Goal: Information Seeking & Learning: Learn about a topic

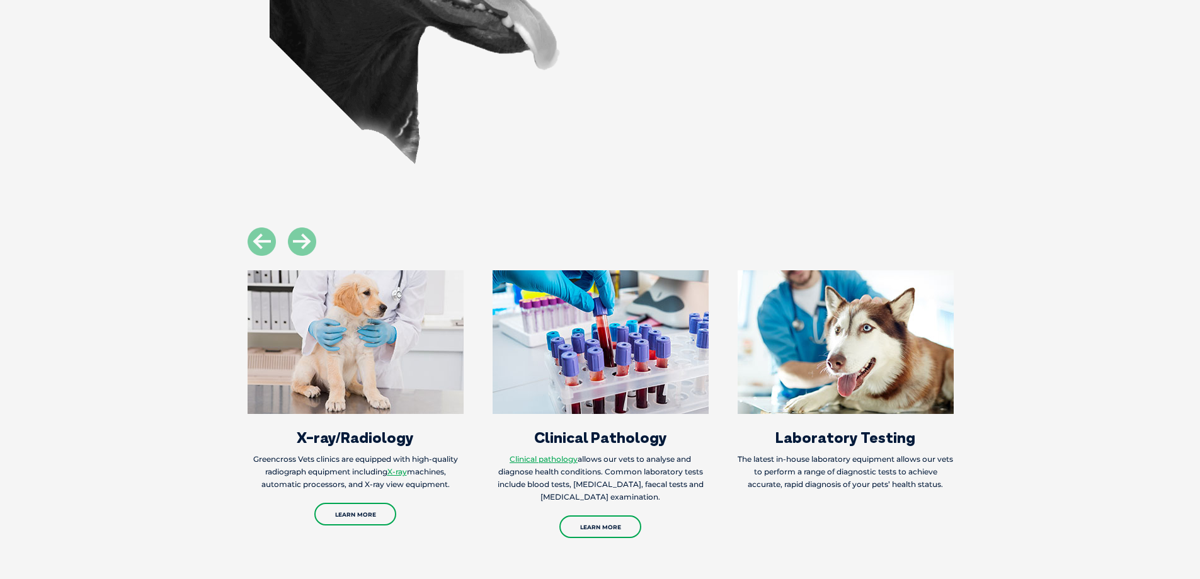
scroll to position [1197, 0]
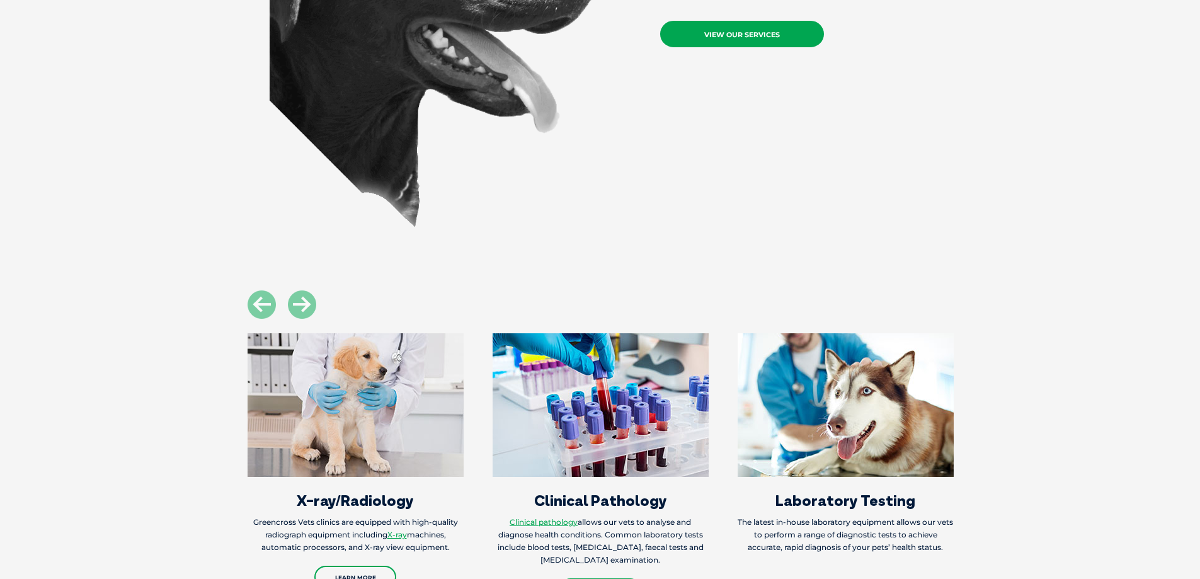
click at [763, 40] on link "View Our Services" at bounding box center [742, 34] width 164 height 26
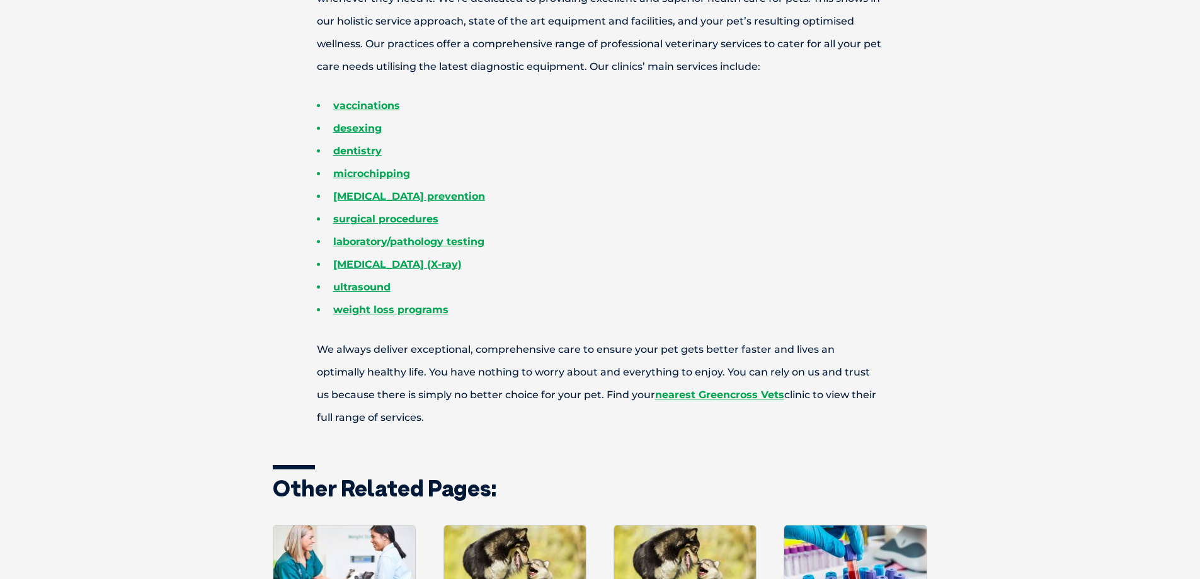
scroll to position [504, 0]
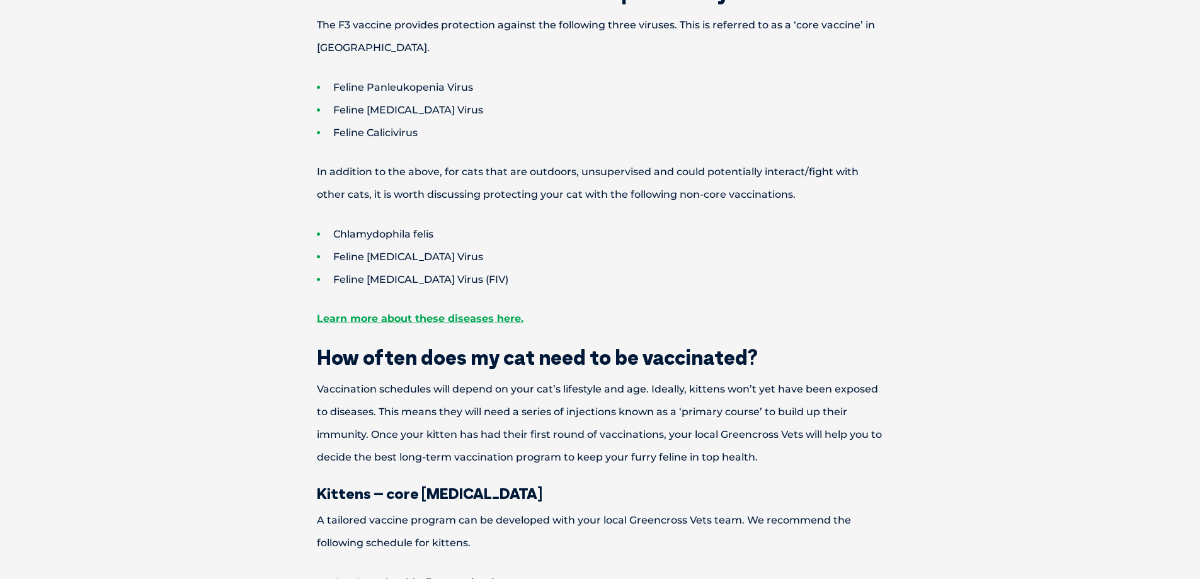
scroll to position [693, 0]
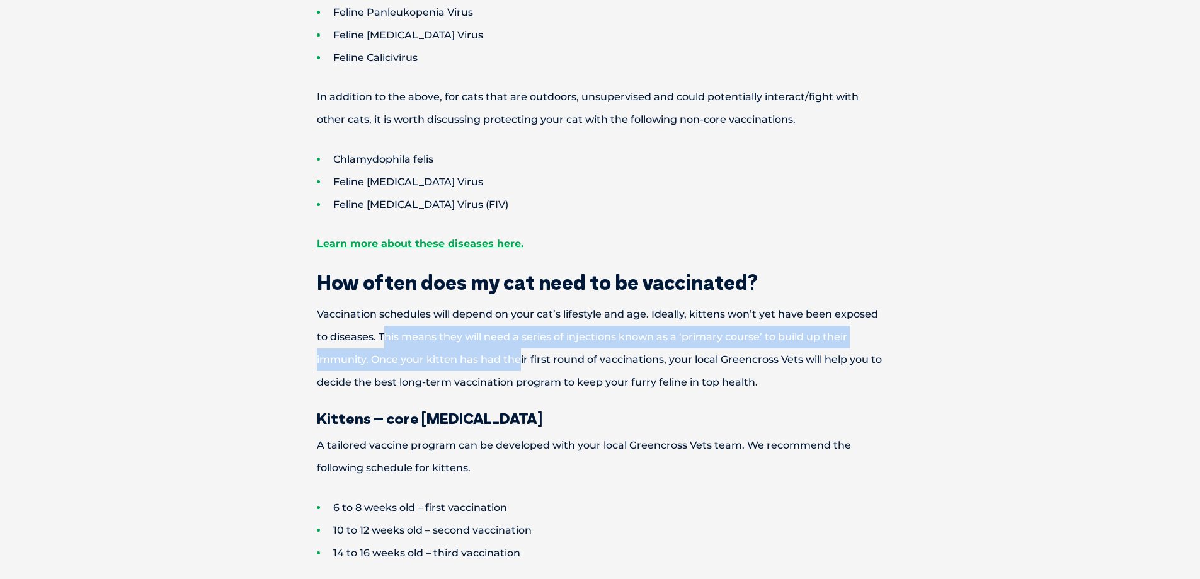
drag, startPoint x: 382, startPoint y: 335, endPoint x: 518, endPoint y: 364, distance: 139.6
click at [518, 364] on p "Vaccination schedules will depend on your cat’s lifestyle and age. Ideally, kit…" at bounding box center [600, 348] width 655 height 91
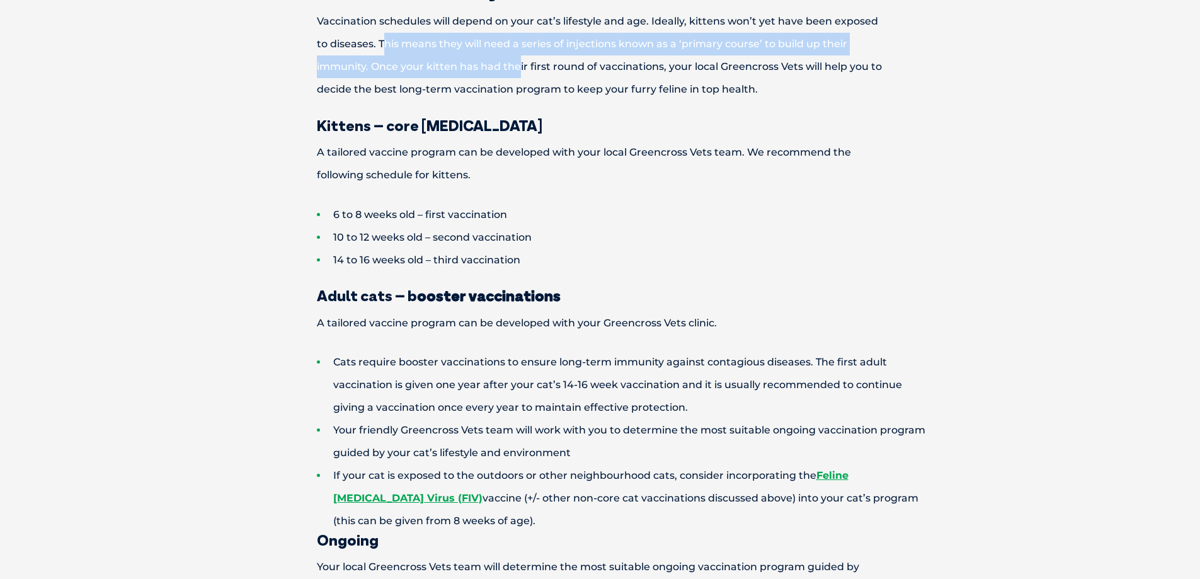
scroll to position [1008, 0]
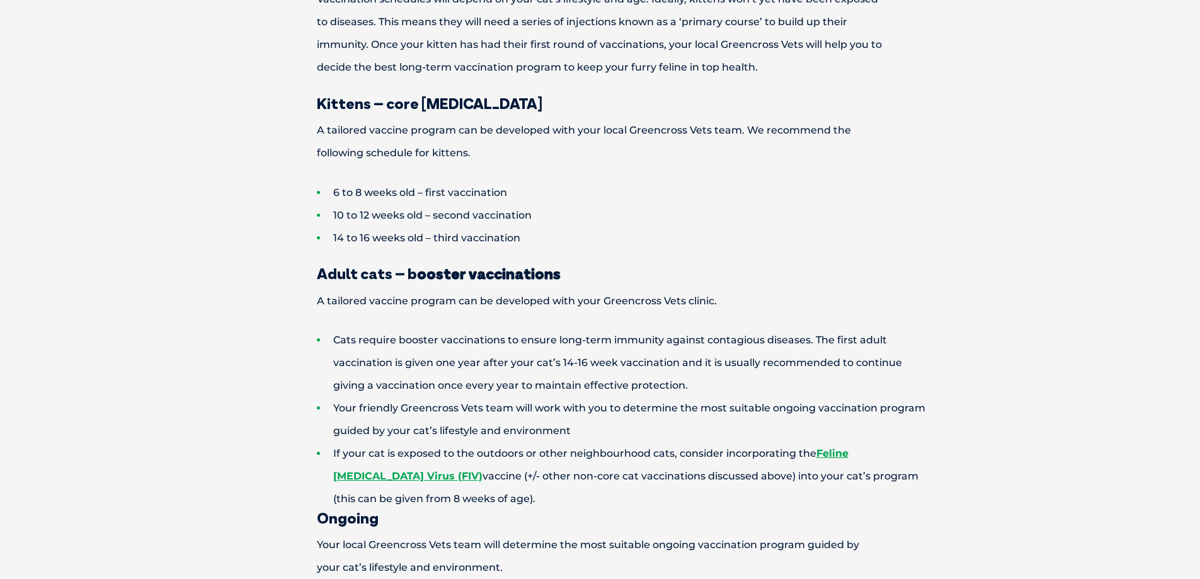
click at [338, 405] on li "Your friendly Greencross Vets team will work with you to determine the most sui…" at bounding box center [622, 419] width 611 height 45
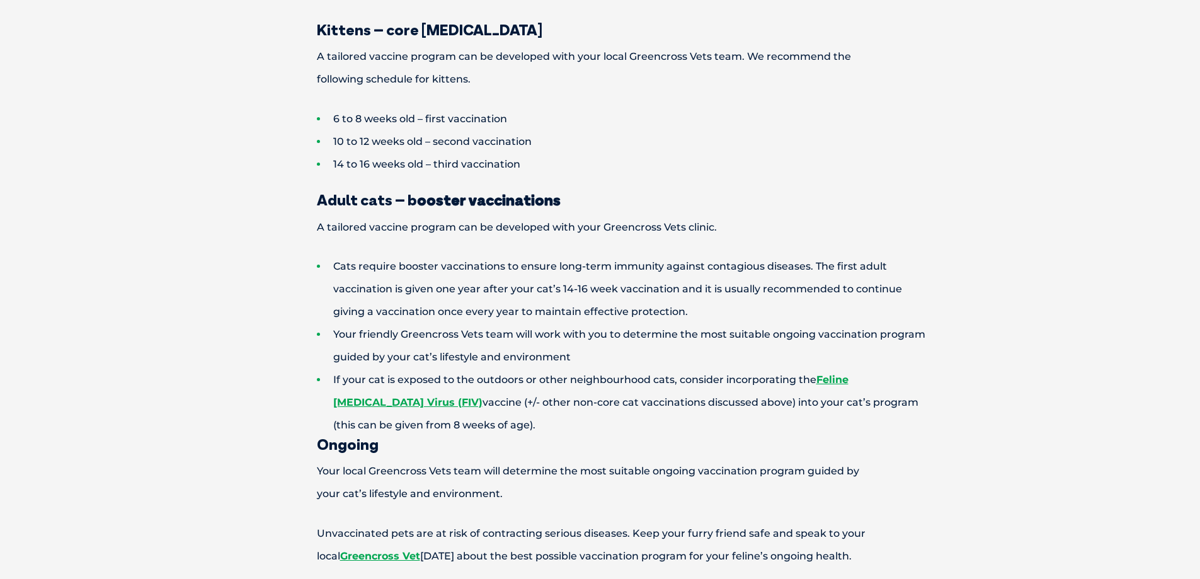
scroll to position [945, 0]
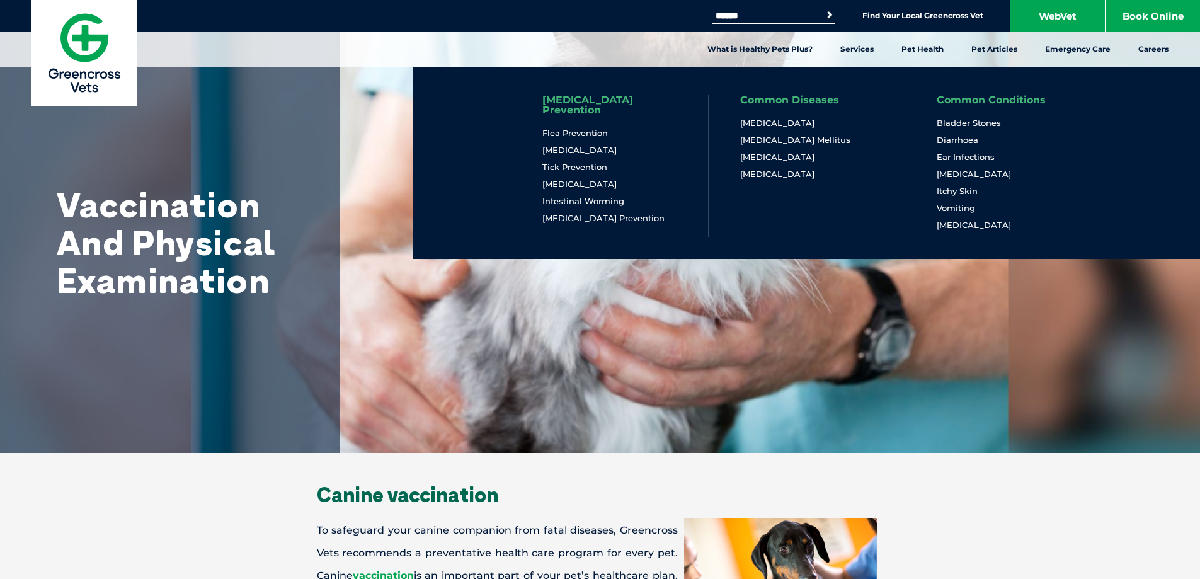
click at [601, 98] on link "[MEDICAL_DATA] Prevention" at bounding box center [609, 105] width 134 height 20
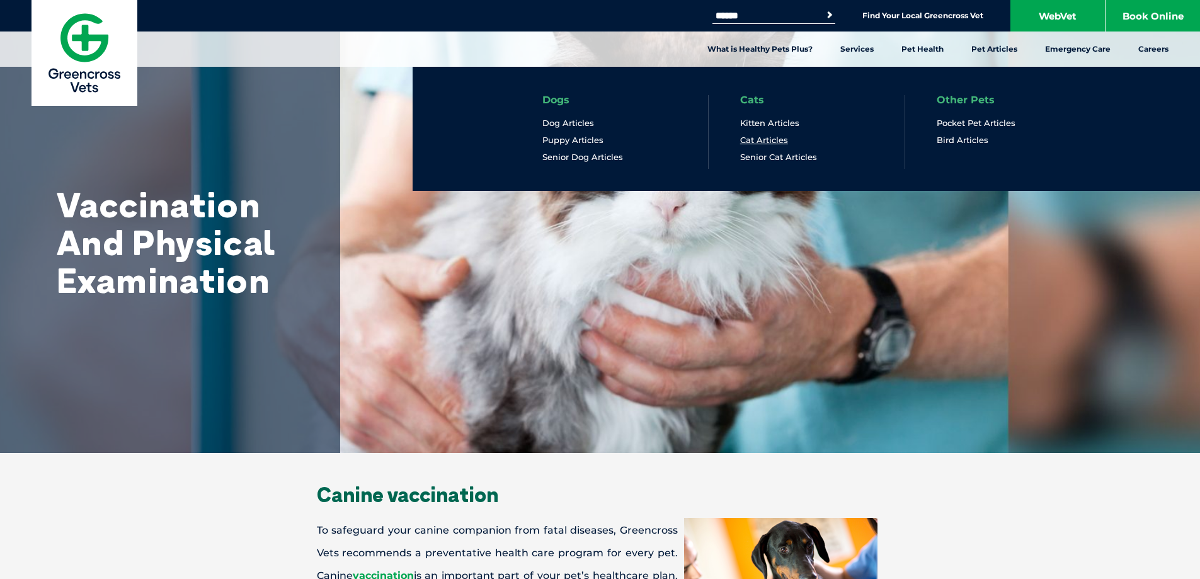
click at [772, 140] on link "Cat Articles" at bounding box center [764, 140] width 48 height 11
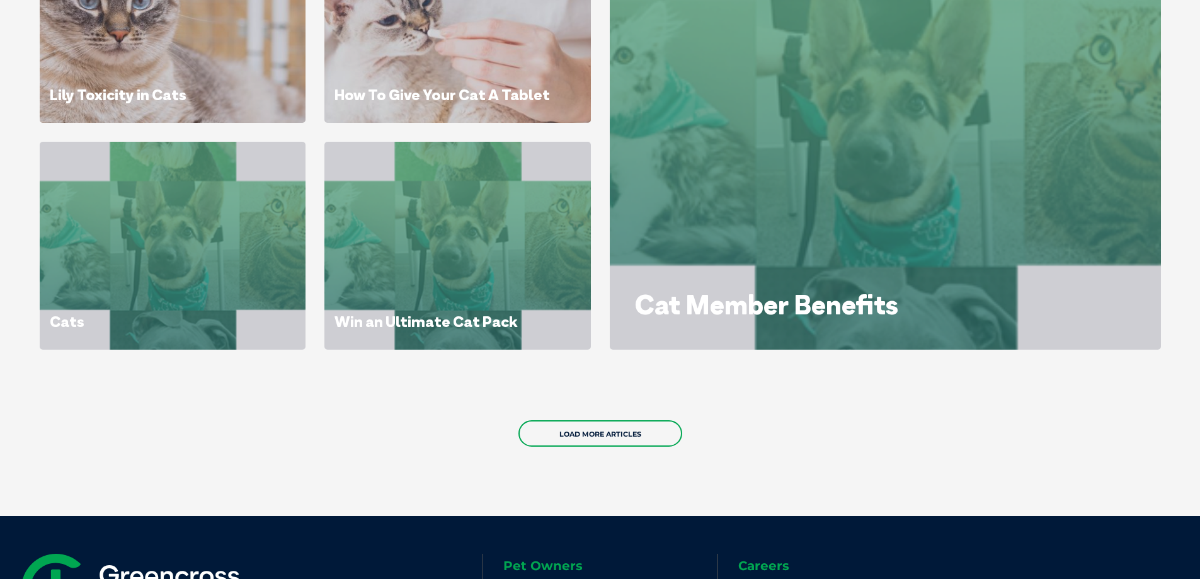
scroll to position [756, 0]
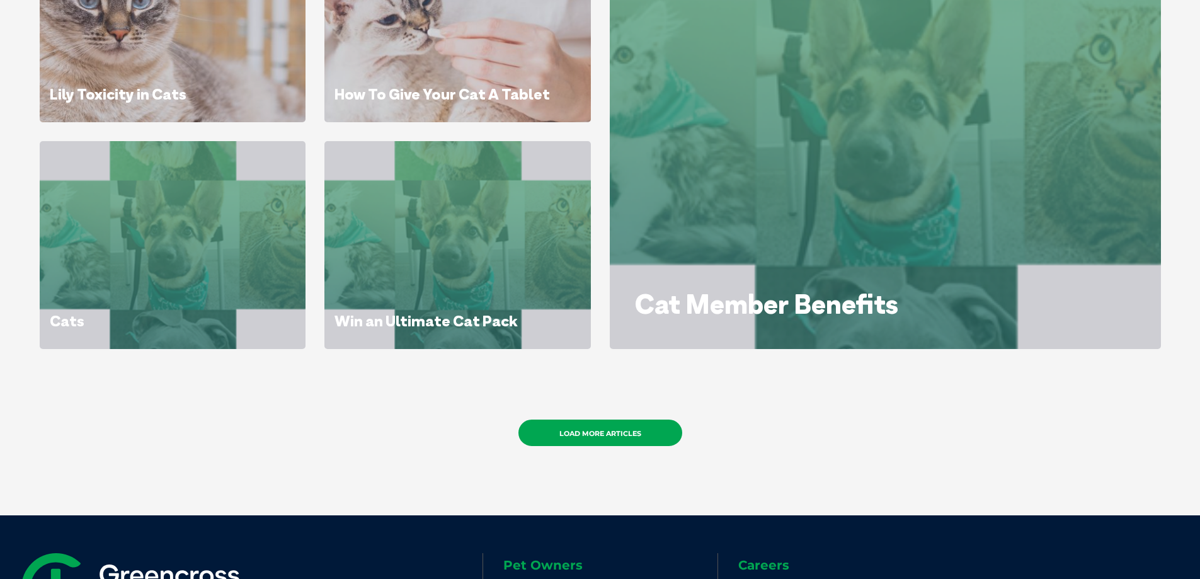
click at [610, 435] on link "Load More Articles" at bounding box center [600, 433] width 164 height 26
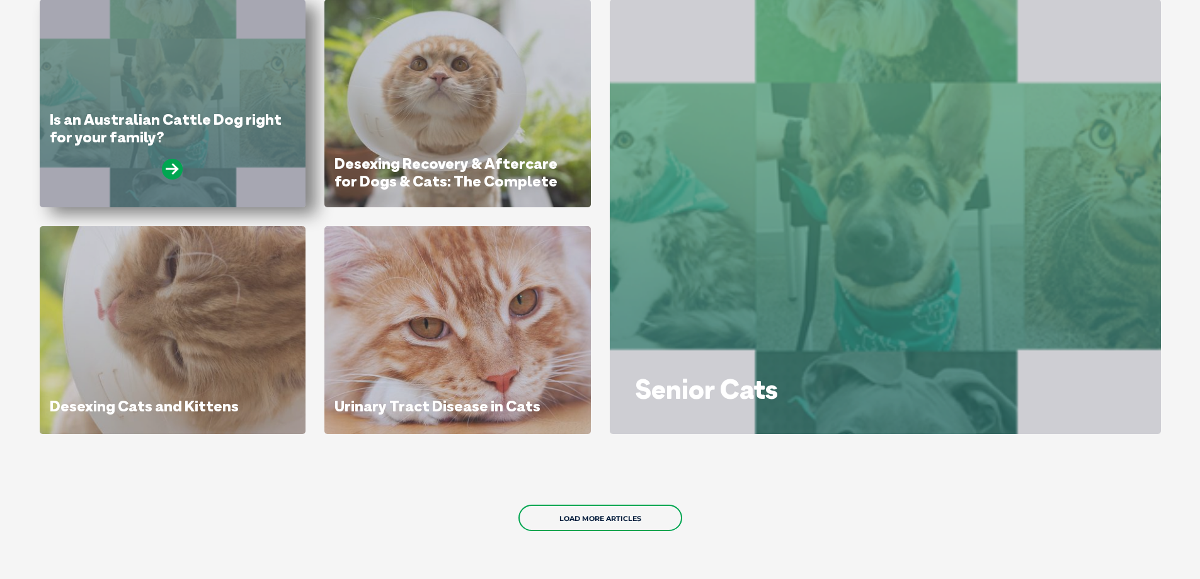
scroll to position [1638, 0]
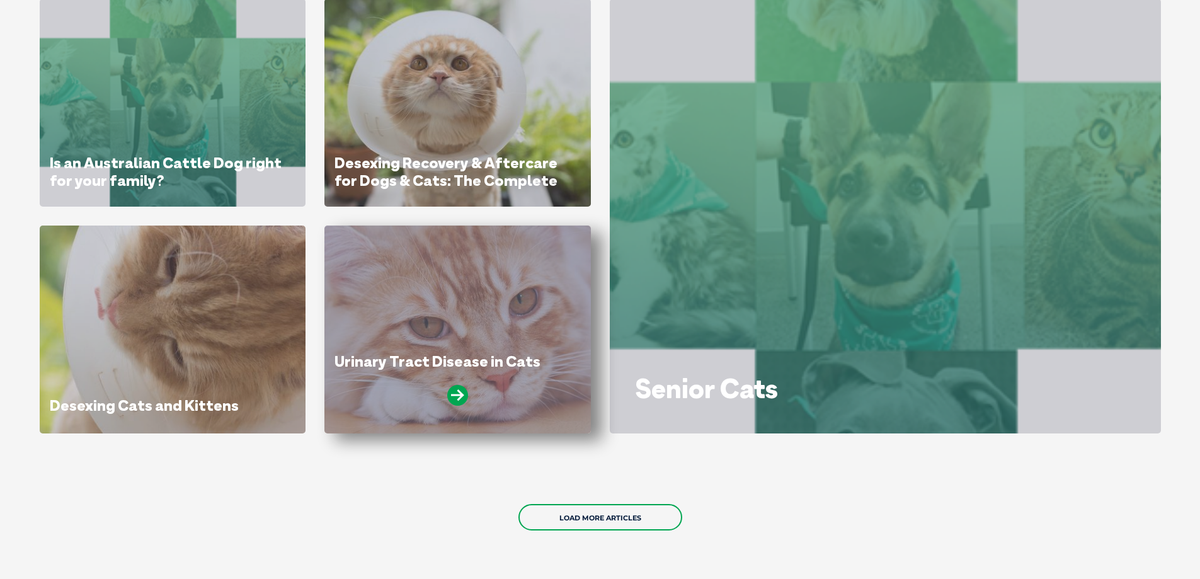
click at [407, 364] on link "Urinary Tract Disease in Cats" at bounding box center [438, 361] width 206 height 19
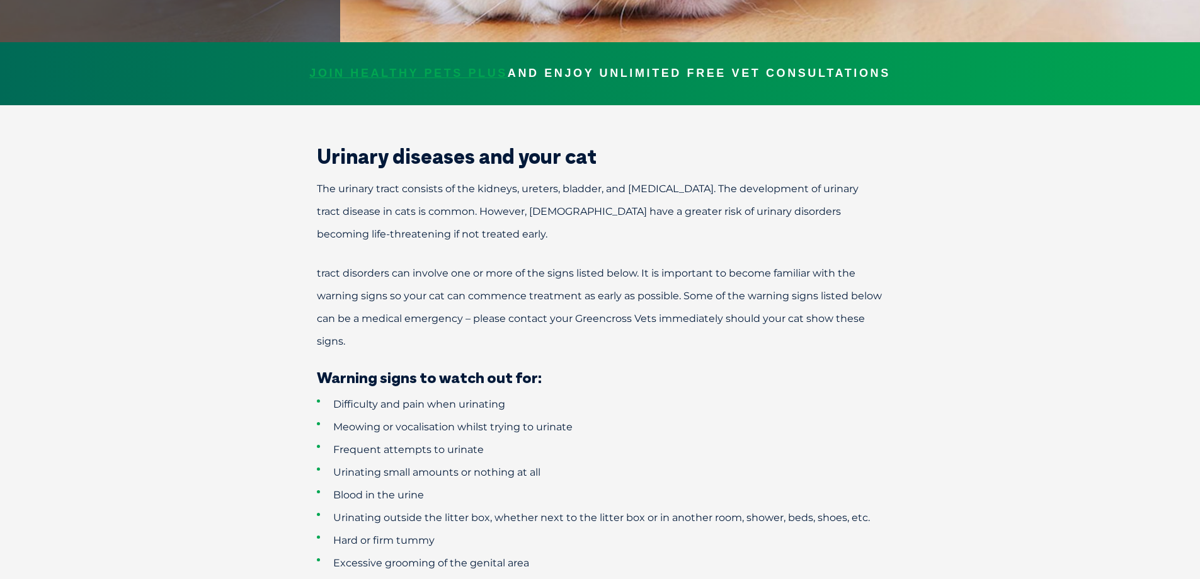
scroll to position [441, 0]
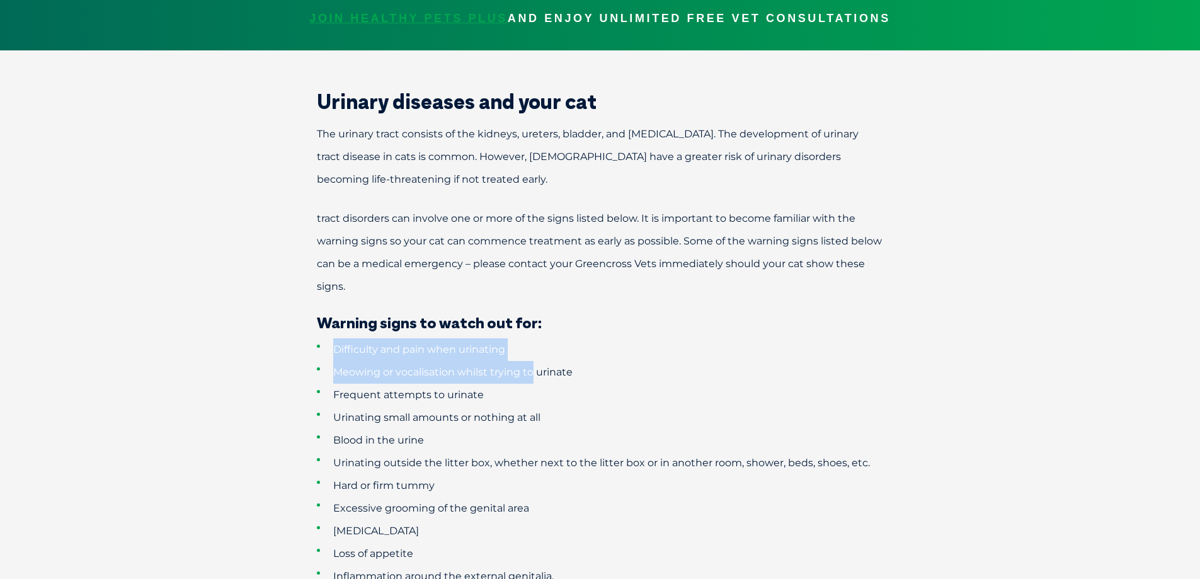
drag, startPoint x: 331, startPoint y: 352, endPoint x: 533, endPoint y: 365, distance: 202.0
click at [533, 365] on ul "Difficulty and pain when urinating Meowing or vocalisation whilst trying to uri…" at bounding box center [600, 462] width 655 height 249
click at [533, 365] on li "Meowing or vocalisation whilst trying to urinate" at bounding box center [622, 372] width 611 height 23
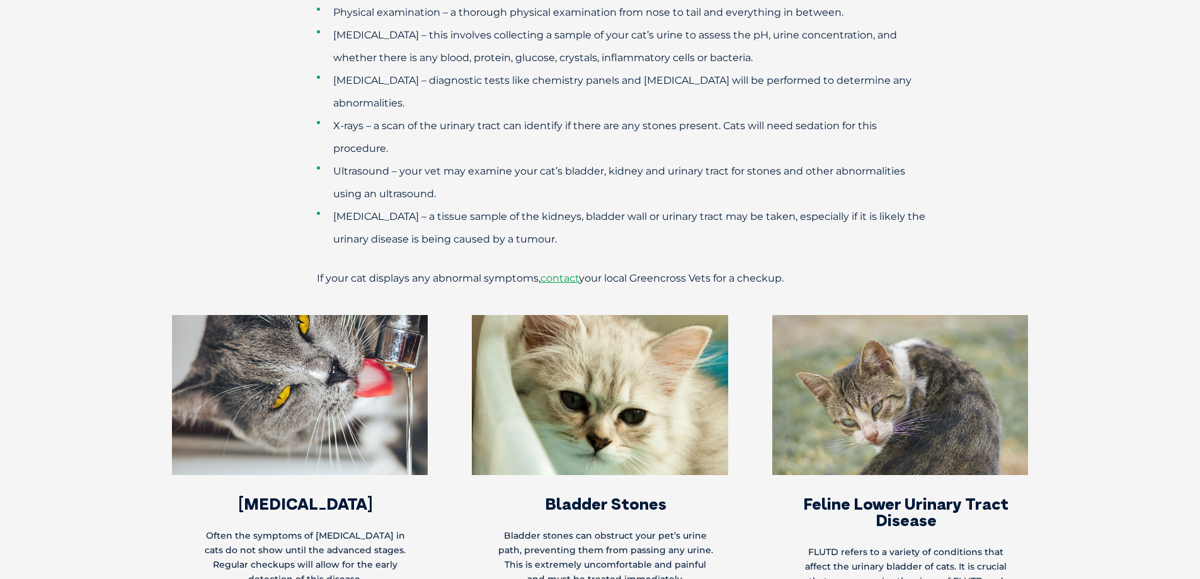
scroll to position [2936, 0]
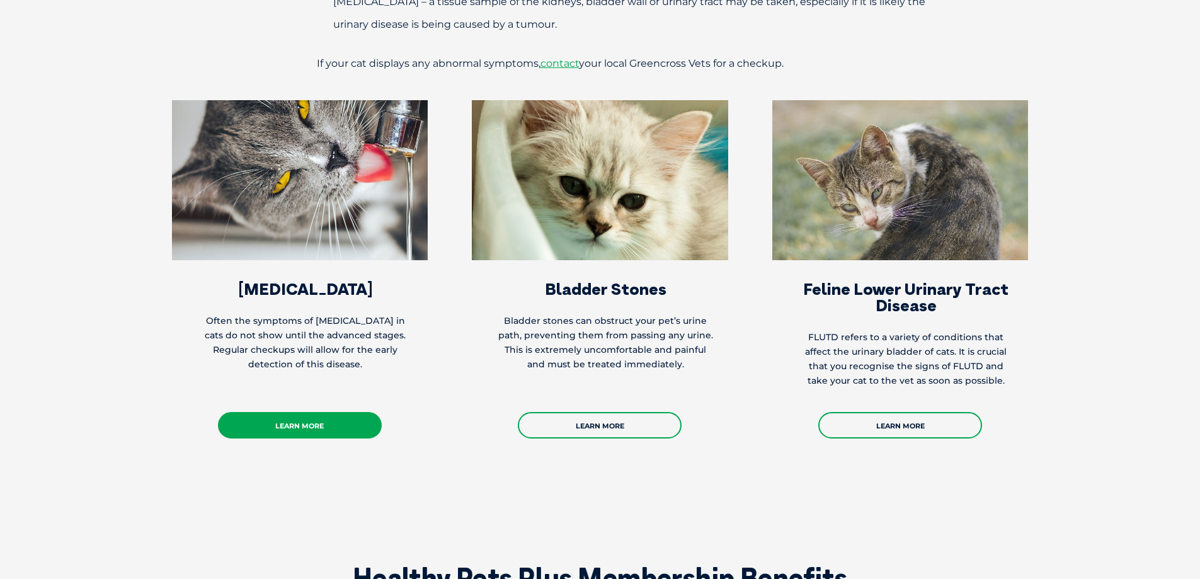
click at [331, 423] on link "Learn More" at bounding box center [300, 425] width 164 height 26
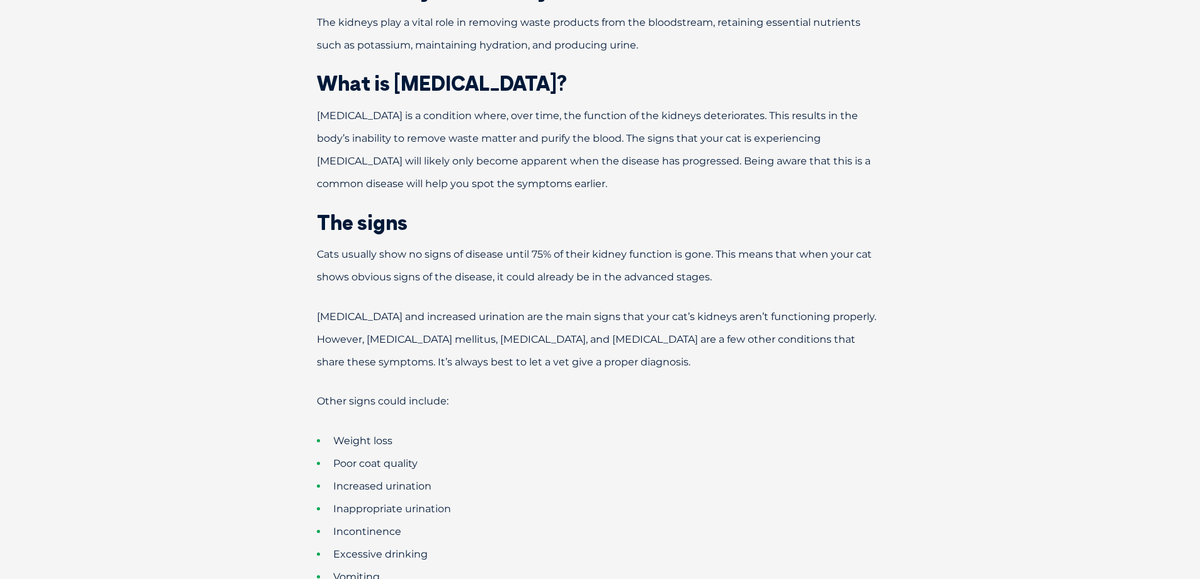
scroll to position [630, 0]
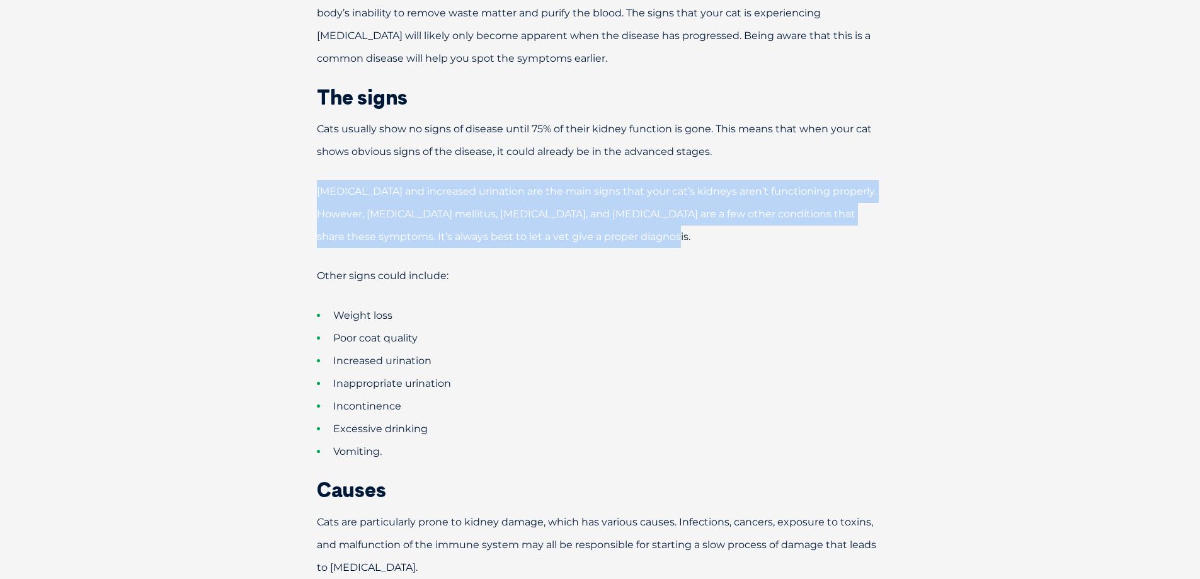
drag, startPoint x: 312, startPoint y: 190, endPoint x: 644, endPoint y: 241, distance: 336.4
click at [644, 241] on p "[MEDICAL_DATA] and increased urination are the main signs that your cat’s kidne…" at bounding box center [600, 214] width 655 height 68
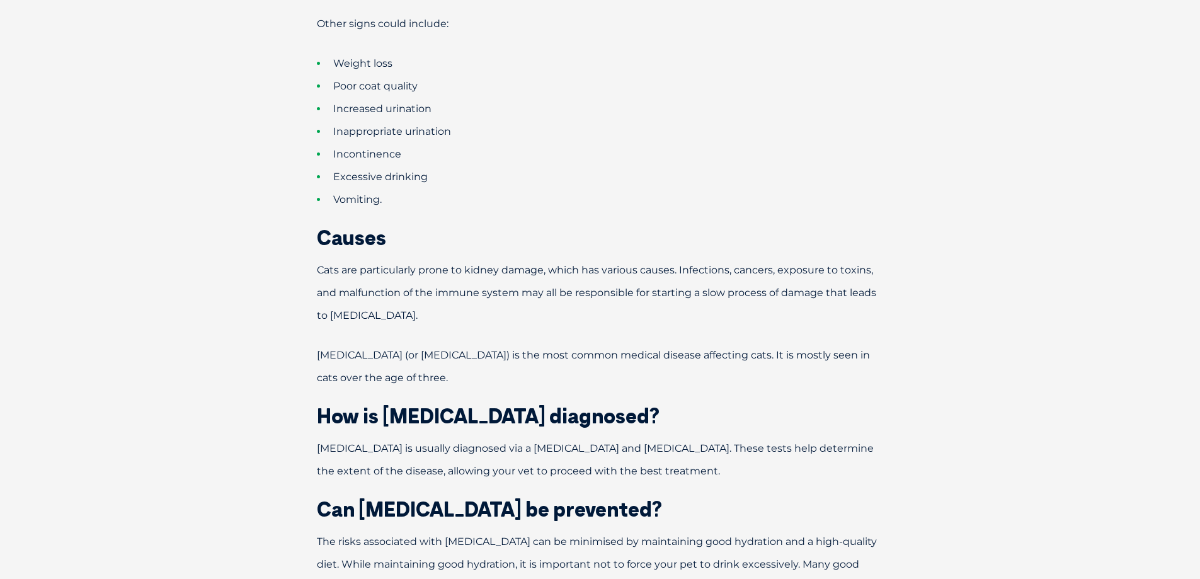
scroll to position [819, 0]
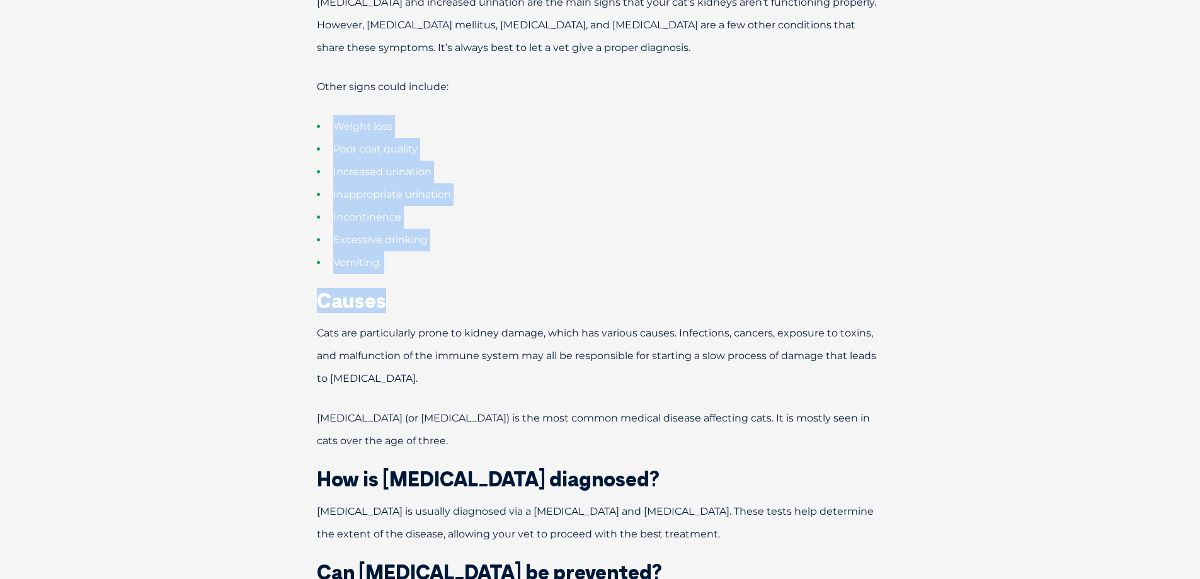
drag, startPoint x: 335, startPoint y: 130, endPoint x: 420, endPoint y: 277, distance: 169.4
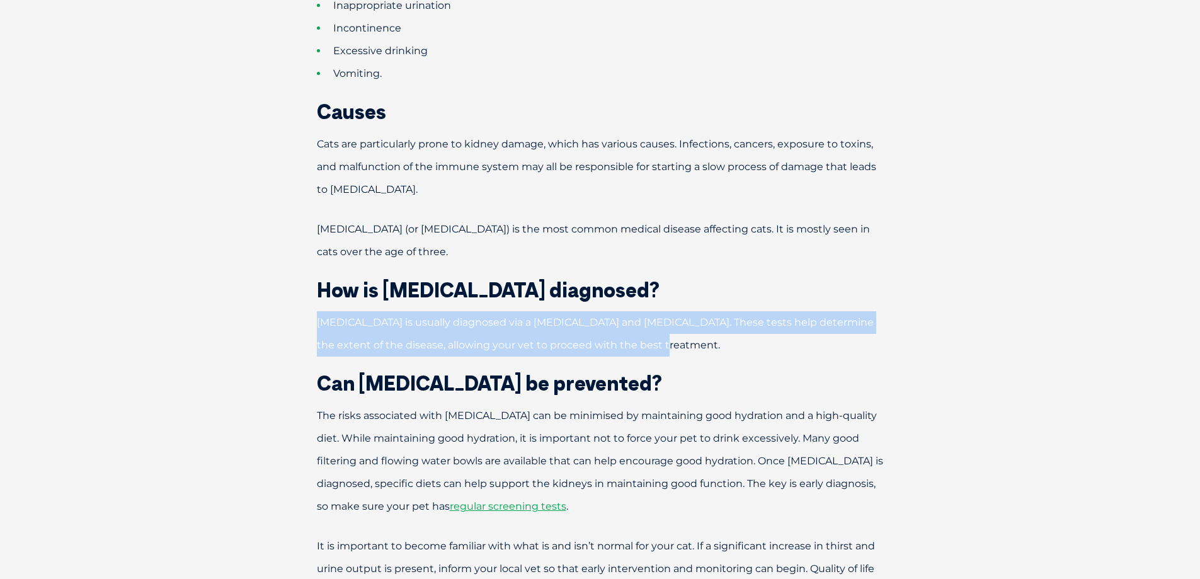
drag, startPoint x: 306, startPoint y: 321, endPoint x: 725, endPoint y: 345, distance: 419.6
click at [725, 345] on p "[MEDICAL_DATA] is usually diagnosed via a [MEDICAL_DATA] and [MEDICAL_DATA]. Th…" at bounding box center [600, 333] width 655 height 45
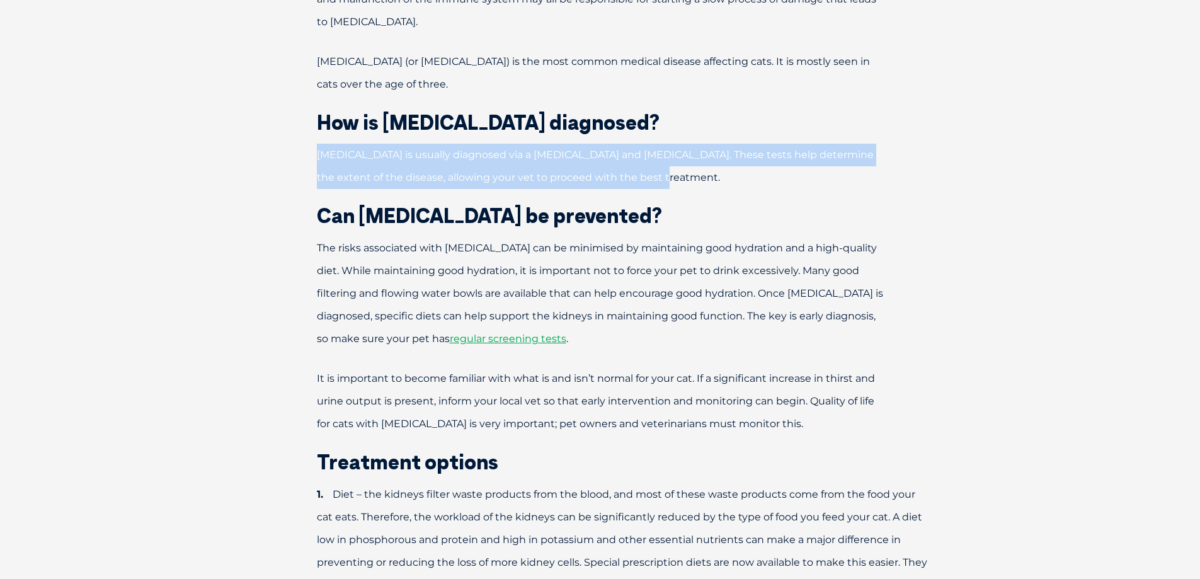
scroll to position [1197, 0]
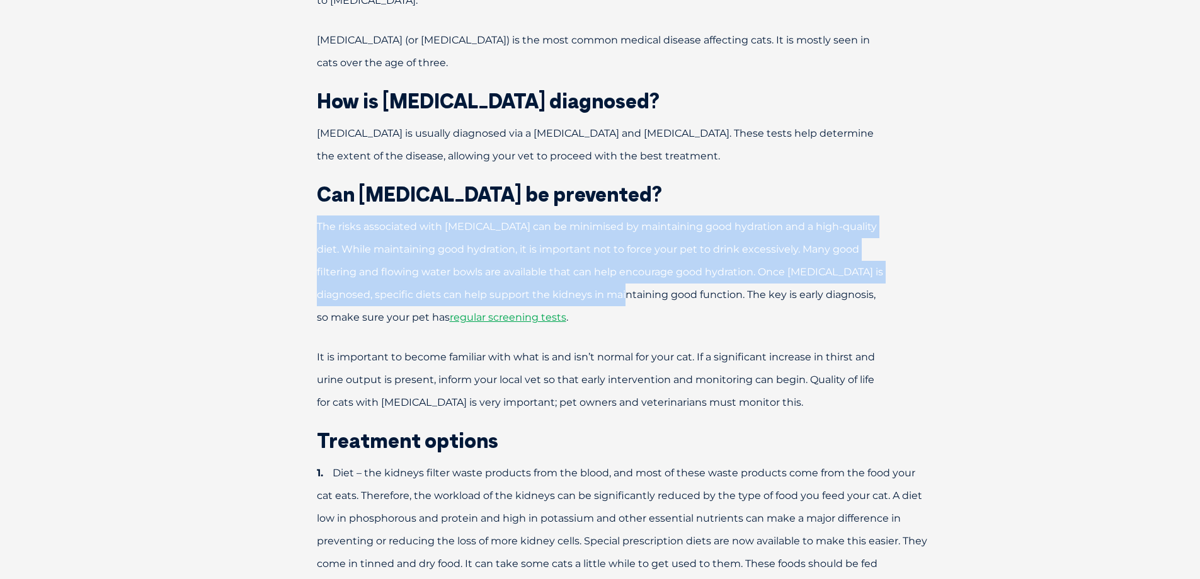
drag, startPoint x: 310, startPoint y: 231, endPoint x: 636, endPoint y: 305, distance: 334.7
click at [636, 305] on p "The risks associated with [MEDICAL_DATA] can be minimised by maintaining good h…" at bounding box center [600, 271] width 655 height 113
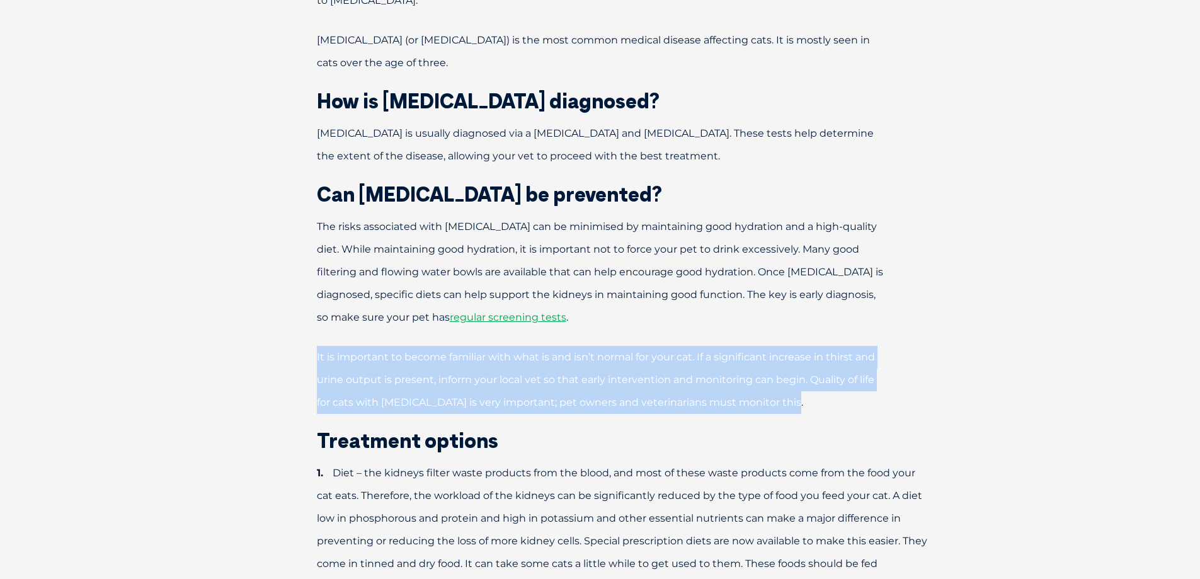
drag, startPoint x: 304, startPoint y: 359, endPoint x: 820, endPoint y: 400, distance: 517.6
click at [820, 400] on p "It is important to become familiar with what is and isn’t normal for your cat. …" at bounding box center [600, 380] width 655 height 68
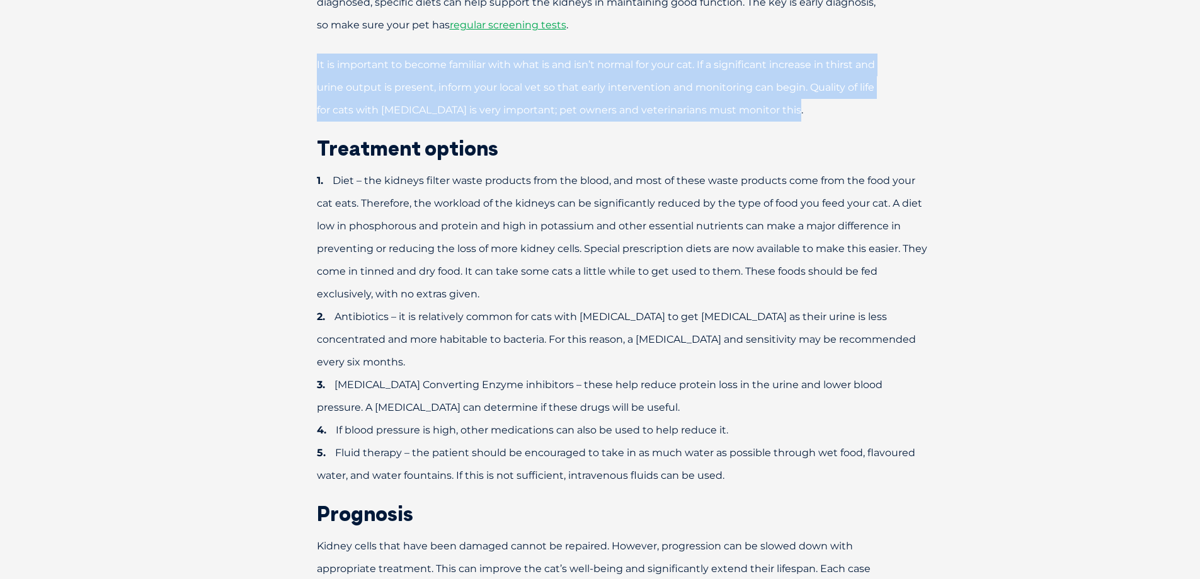
scroll to position [1512, 0]
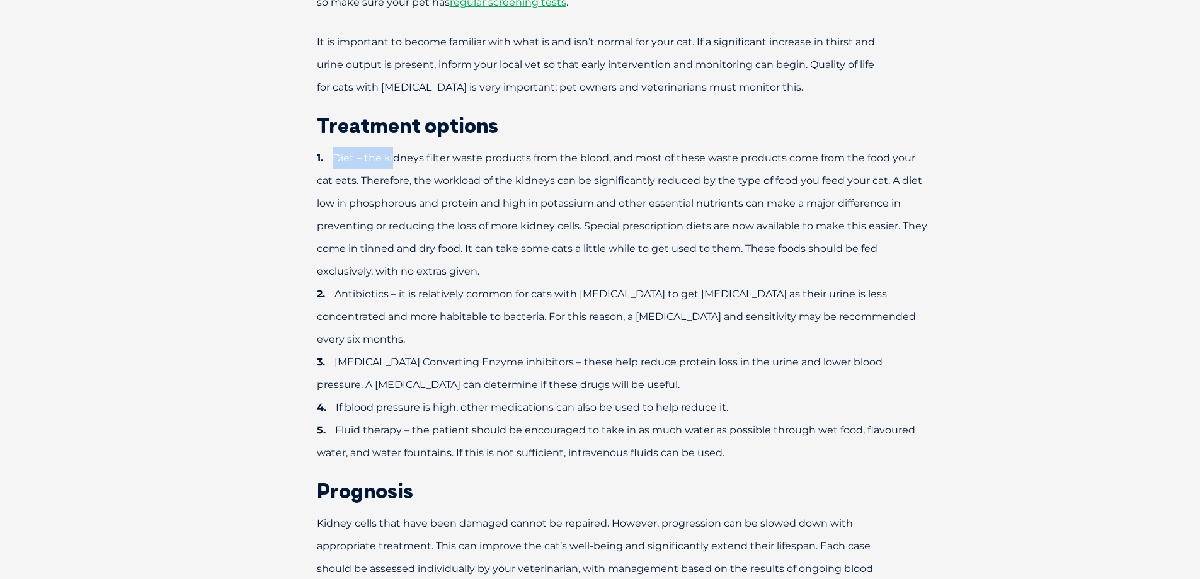
drag, startPoint x: 333, startPoint y: 154, endPoint x: 391, endPoint y: 168, distance: 60.4
click at [391, 168] on li "Diet – the kidneys filter waste products from the blood, and most of these wast…" at bounding box center [622, 215] width 611 height 136
click at [431, 164] on li "Diet – the kidneys filter waste products from the blood, and most of these wast…" at bounding box center [622, 215] width 611 height 136
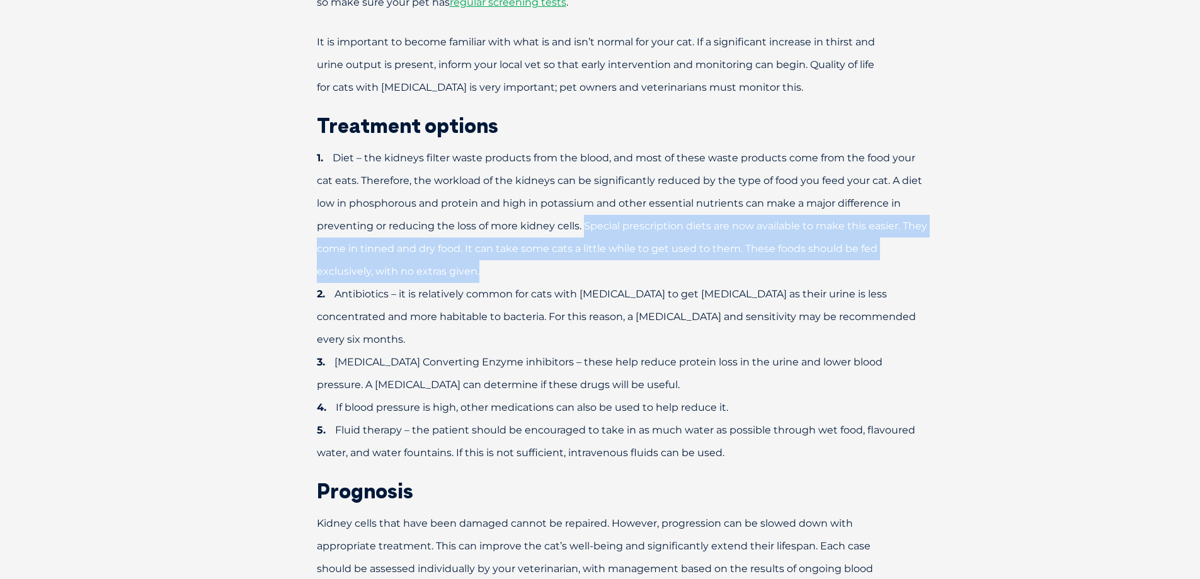
drag, startPoint x: 581, startPoint y: 224, endPoint x: 543, endPoint y: 263, distance: 54.3
click at [543, 263] on li "Diet – the kidneys filter waste products from the blood, and most of these wast…" at bounding box center [622, 215] width 611 height 136
drag, startPoint x: 336, startPoint y: 294, endPoint x: 626, endPoint y: 329, distance: 291.3
click at [626, 329] on li "Antibiotics – it is relatively common for cats with [MEDICAL_DATA] to get [MEDI…" at bounding box center [622, 317] width 611 height 68
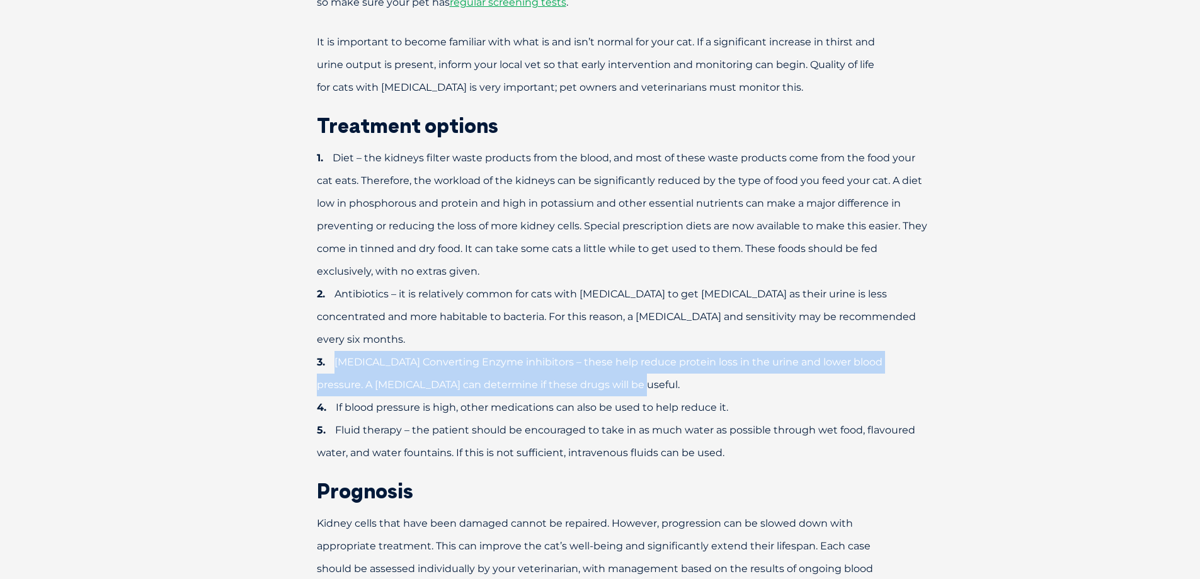
drag, startPoint x: 337, startPoint y: 364, endPoint x: 624, endPoint y: 379, distance: 287.7
click at [624, 379] on li "[MEDICAL_DATA] Converting Enzyme inhibitors – these help reduce protein loss in…" at bounding box center [622, 373] width 611 height 45
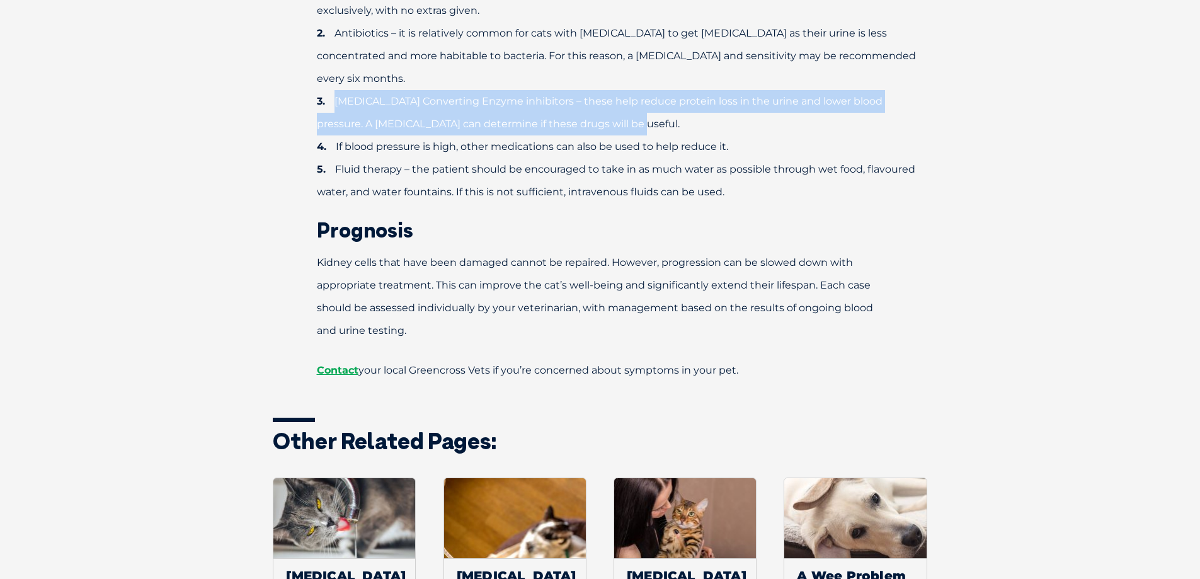
scroll to position [1638, 0]
